Goal: Browse casually

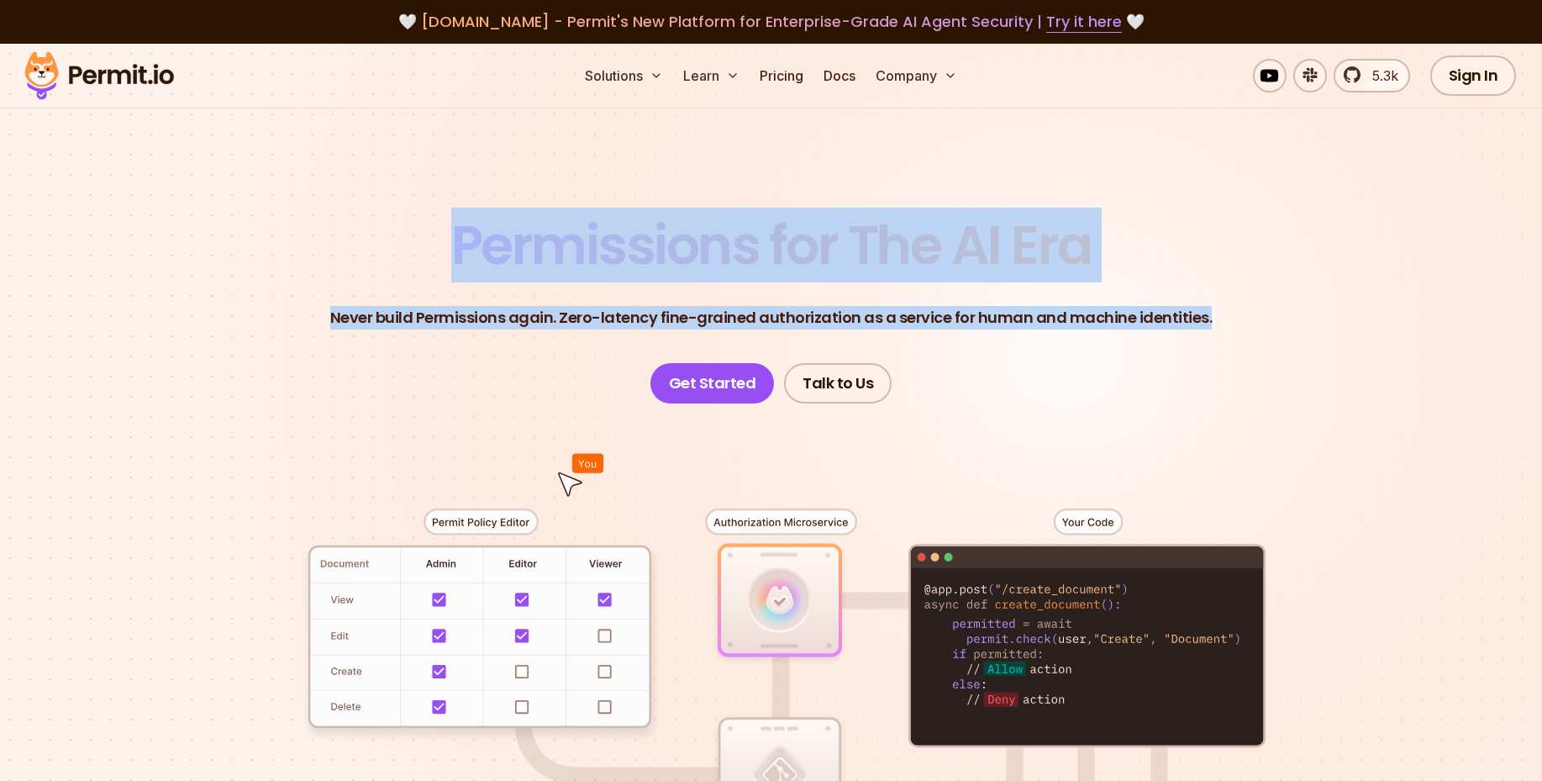
drag, startPoint x: 444, startPoint y: 240, endPoint x: 1250, endPoint y: 325, distance: 810.2
click at [1250, 325] on header "Permissions for The AI Era Never build Permissions again. Zero-latency fine-gra…" at bounding box center [771, 310] width 1176 height 185
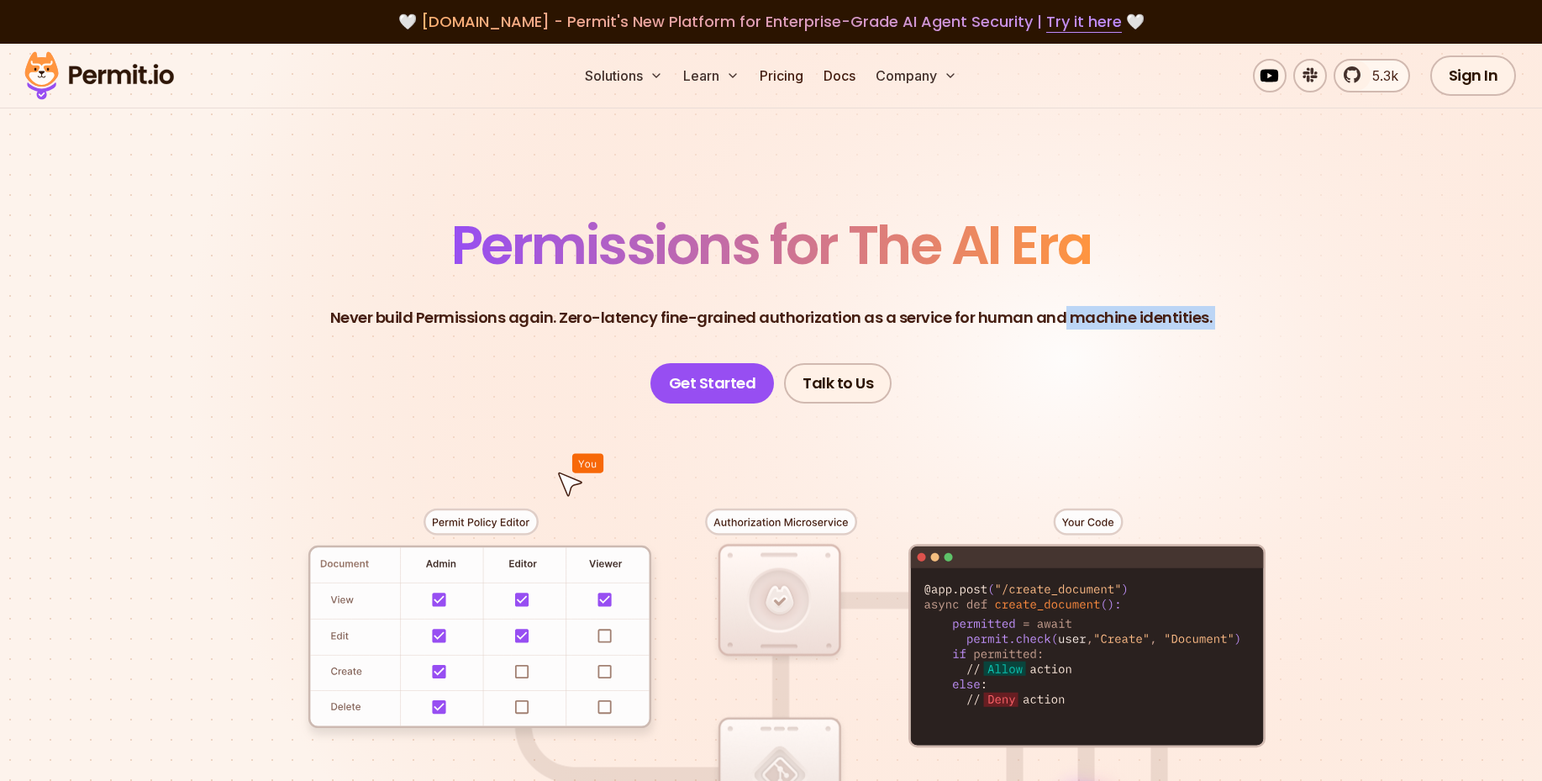
drag, startPoint x: 1250, startPoint y: 325, endPoint x: 1052, endPoint y: 312, distance: 198.7
click at [1052, 312] on header "Permissions for The AI Era Never build Permissions again. Zero-latency fine-gra…" at bounding box center [771, 310] width 1176 height 185
click at [1052, 312] on p "Never build Permissions again. Zero-latency fine-grained authorization as a ser…" at bounding box center [771, 318] width 882 height 24
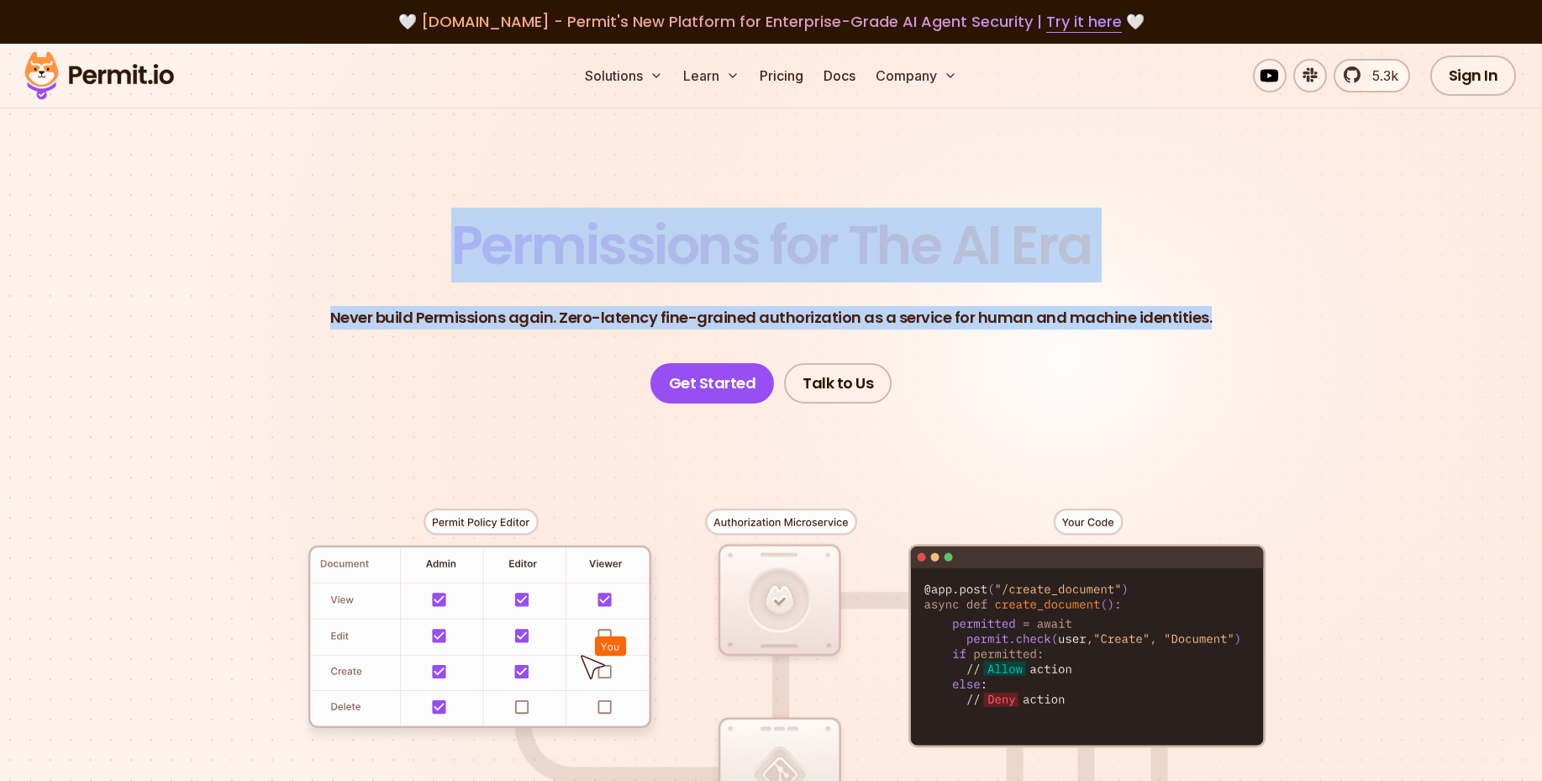
drag, startPoint x: 427, startPoint y: 218, endPoint x: 540, endPoint y: 363, distance: 183.7
click at [540, 363] on header "Permissions for The AI Era Never build Permissions again. Zero-latency fine-gra…" at bounding box center [771, 310] width 1176 height 185
